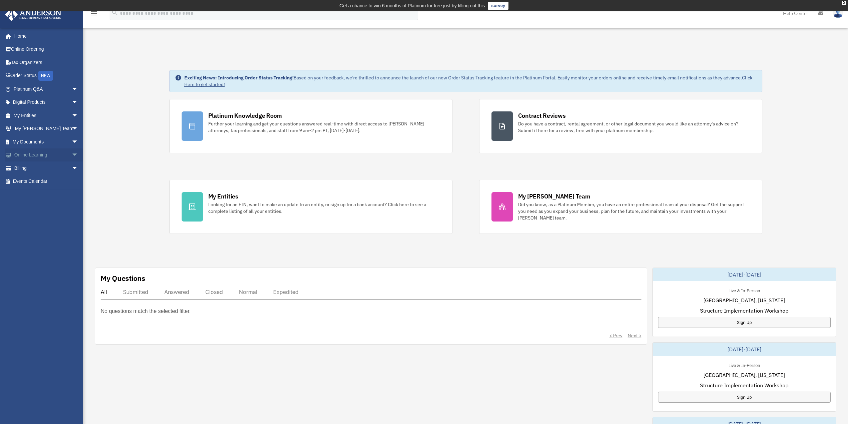
click at [42, 155] on link "Online Learning arrow_drop_down" at bounding box center [47, 154] width 84 height 13
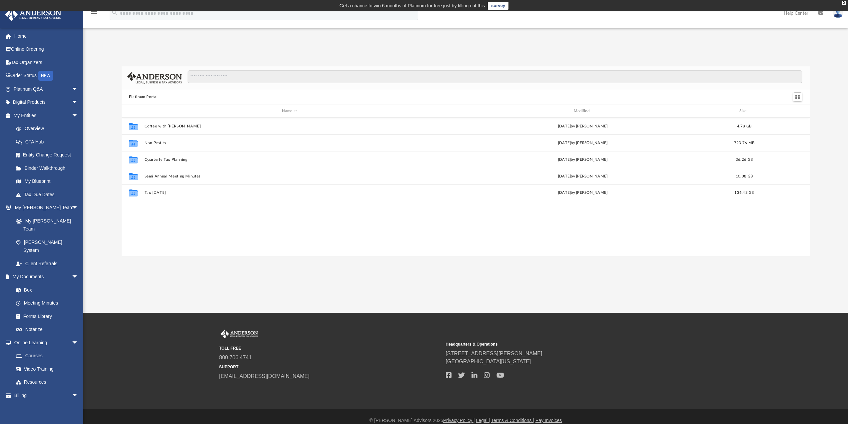
scroll to position [147, 683]
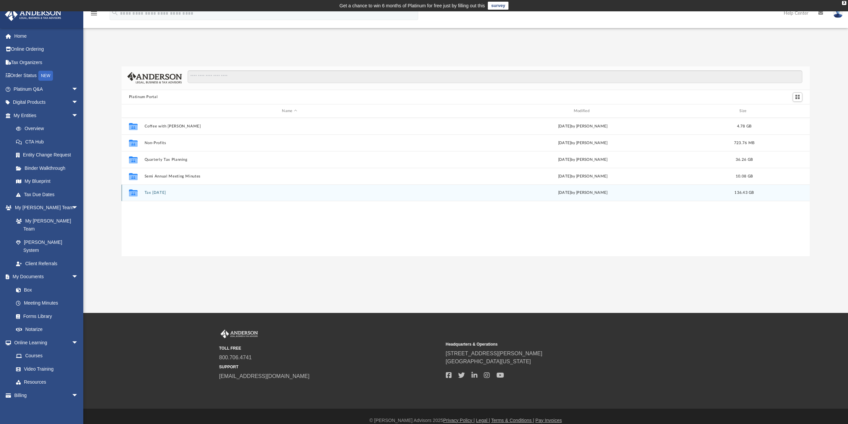
click at [164, 192] on button "Tax [DATE]" at bounding box center [289, 193] width 290 height 4
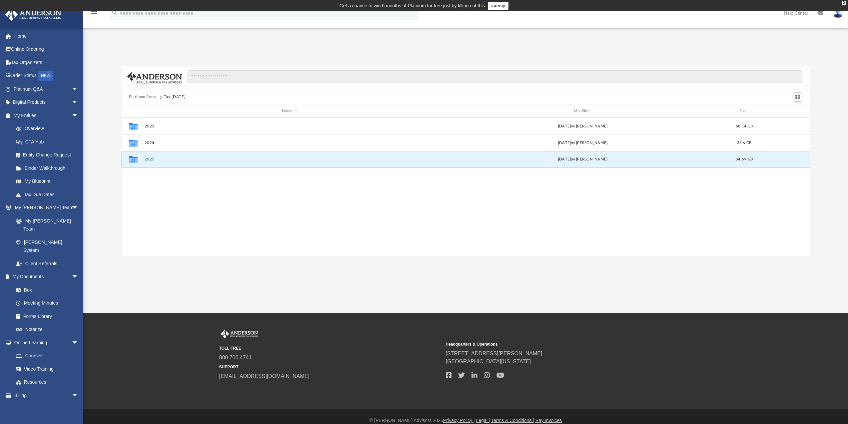
click at [154, 158] on button "2025" at bounding box center [289, 159] width 290 height 4
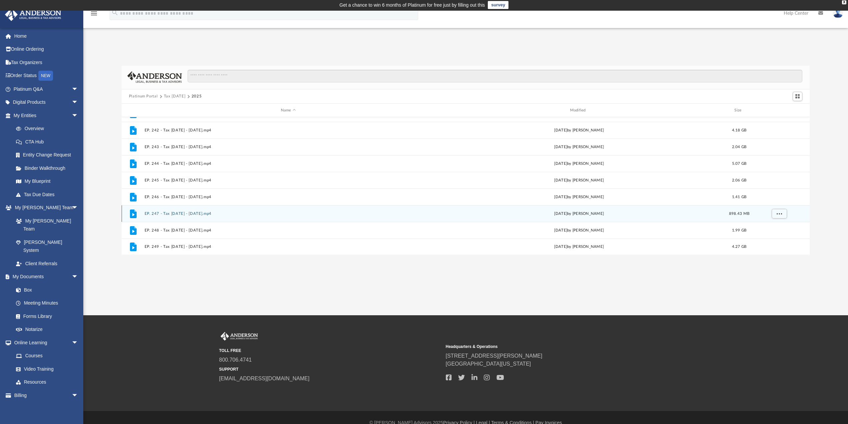
scroll to position [0, 0]
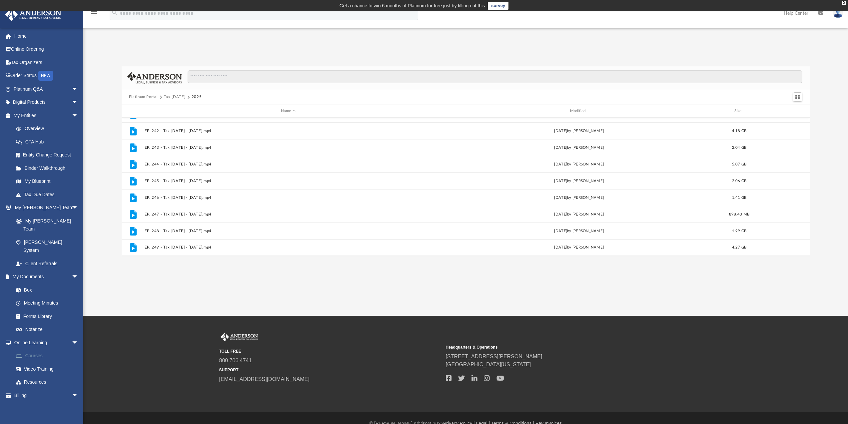
click at [42, 349] on link "Courses" at bounding box center [48, 355] width 79 height 13
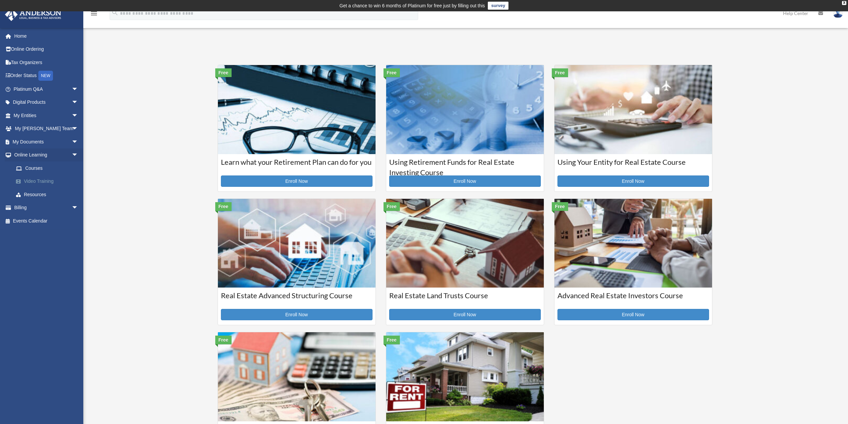
click at [44, 183] on link "Video Training" at bounding box center [48, 181] width 79 height 13
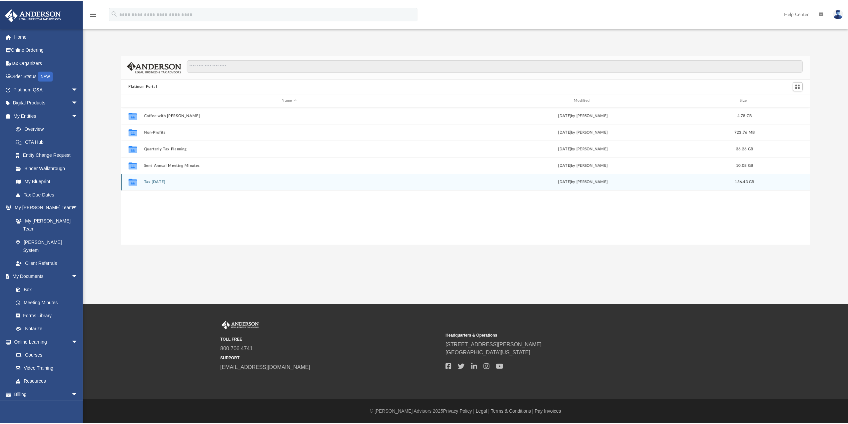
scroll to position [147, 683]
